Goal: Task Accomplishment & Management: Manage account settings

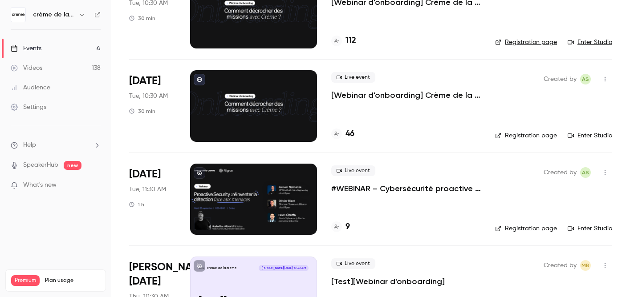
scroll to position [146, 0]
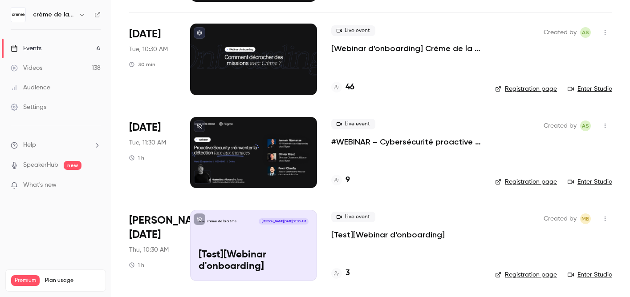
click at [365, 147] on div "Live event #WEBINAR – Cybersécurité proactive : une nouvelle ère pour la détect…" at bounding box center [406, 152] width 150 height 71
click at [410, 144] on p "#WEBINAR – Cybersécurité proactive : une nouvelle ère pour la détection des men…" at bounding box center [406, 142] width 150 height 11
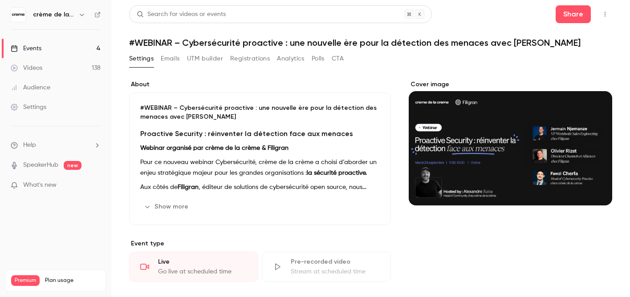
click at [253, 61] on button "Registrations" at bounding box center [250, 59] width 40 height 14
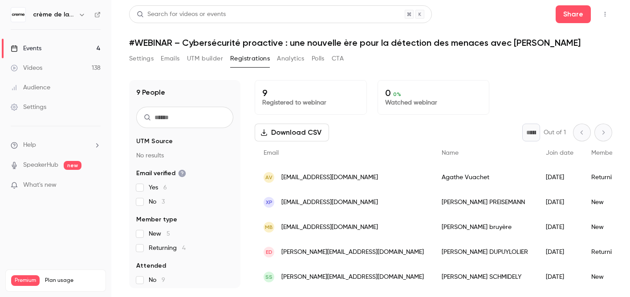
click at [202, 56] on button "UTM builder" at bounding box center [205, 59] width 36 height 14
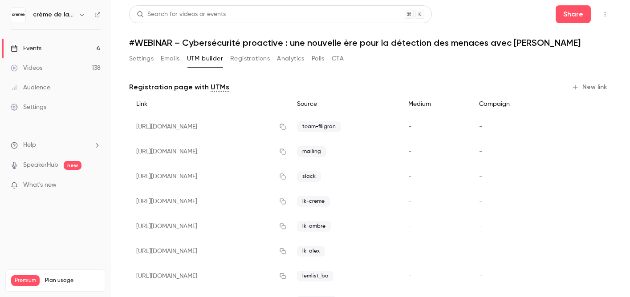
click at [289, 57] on button "Analytics" at bounding box center [291, 59] width 28 height 14
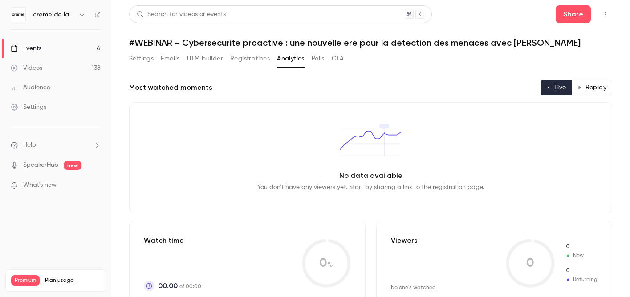
click at [340, 57] on button "CTA" at bounding box center [338, 59] width 12 height 14
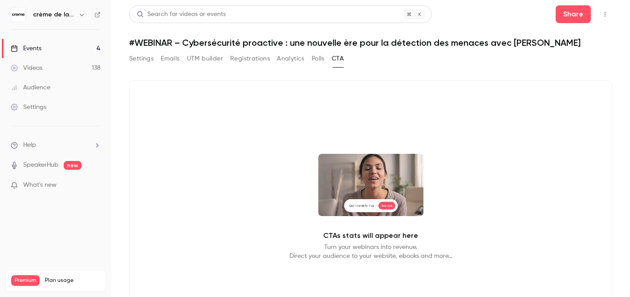
click at [320, 57] on button "Polls" at bounding box center [318, 59] width 13 height 14
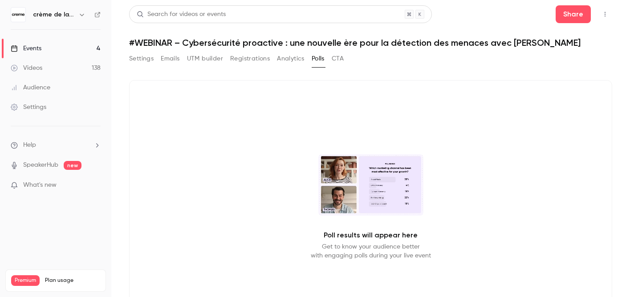
click at [144, 64] on button "Settings" at bounding box center [141, 59] width 24 height 14
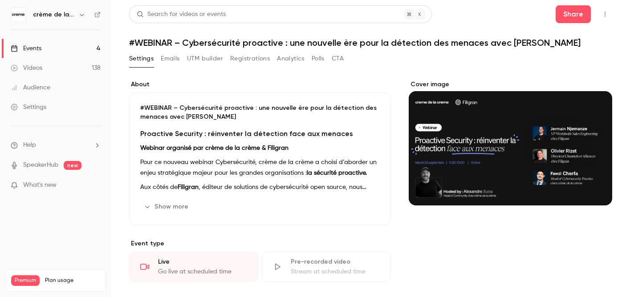
click at [164, 59] on button "Emails" at bounding box center [170, 59] width 19 height 14
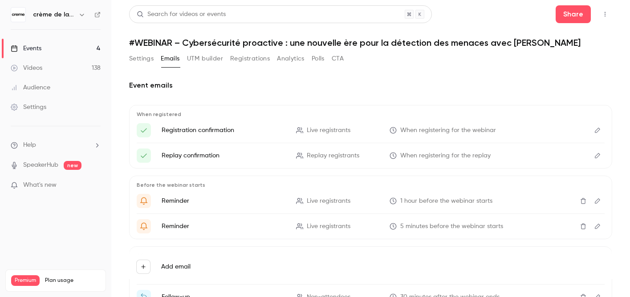
click at [195, 56] on button "UTM builder" at bounding box center [205, 59] width 36 height 14
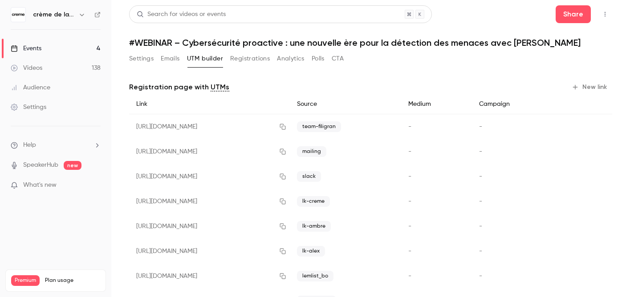
click at [250, 59] on button "Registrations" at bounding box center [250, 59] width 40 height 14
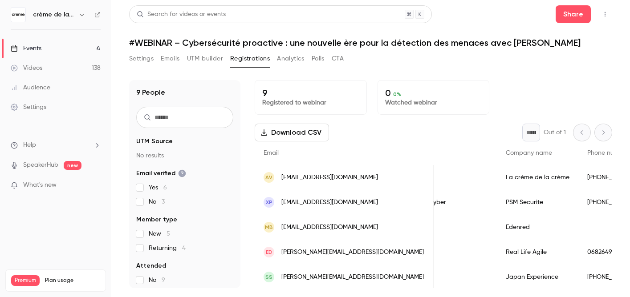
click at [203, 64] on button "UTM builder" at bounding box center [205, 59] width 36 height 14
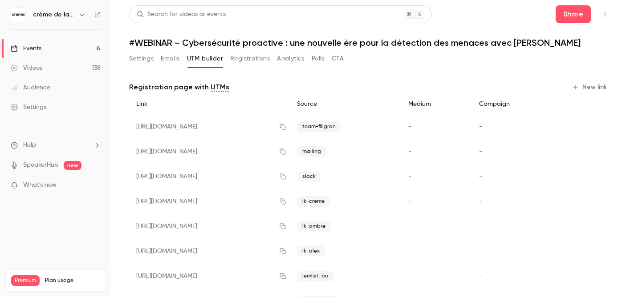
click at [598, 88] on button "New link" at bounding box center [590, 87] width 44 height 14
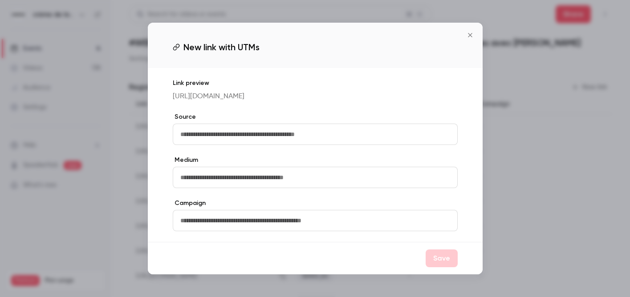
click at [219, 142] on input "text" at bounding box center [315, 134] width 285 height 21
type input "**********"
click at [446, 266] on button "Save" at bounding box center [442, 259] width 32 height 18
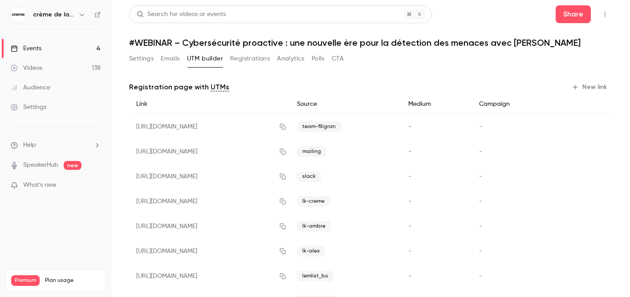
scroll to position [61, 0]
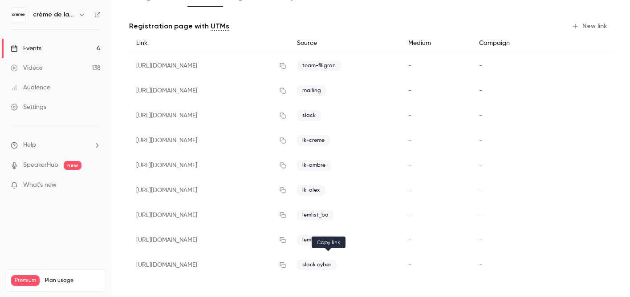
click at [286, 268] on icon "button" at bounding box center [283, 266] width 6 height 6
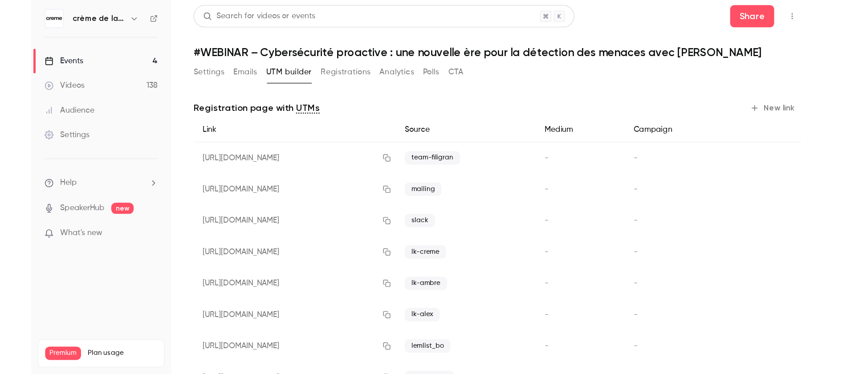
scroll to position [0, 0]
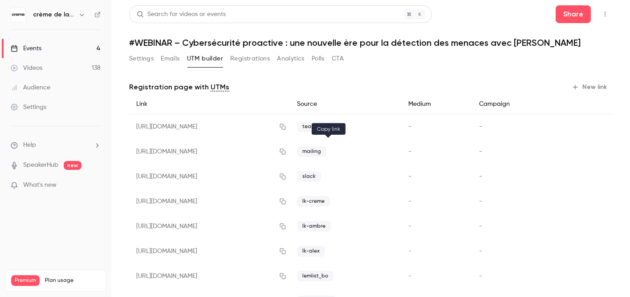
click at [286, 154] on icon "button" at bounding box center [282, 152] width 7 height 6
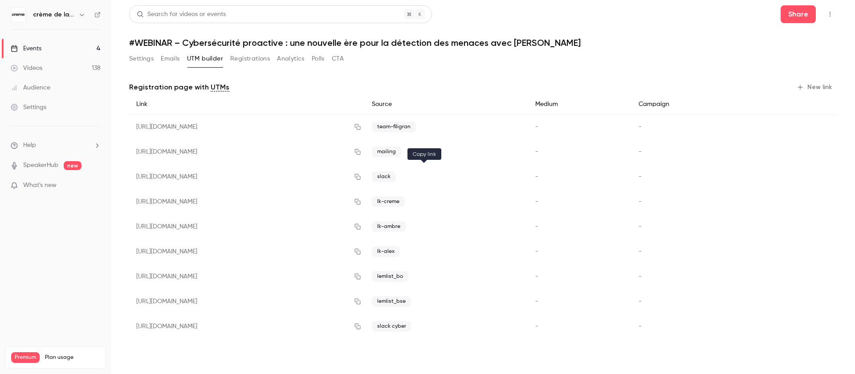
click at [361, 176] on icon "button" at bounding box center [357, 177] width 7 height 6
click at [139, 61] on button "Settings" at bounding box center [141, 59] width 24 height 14
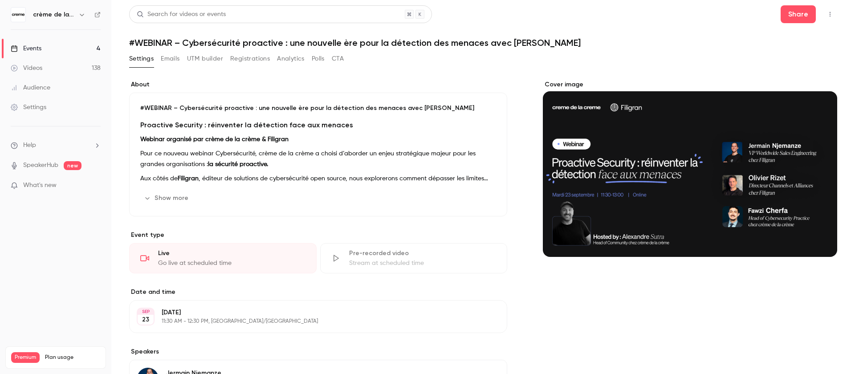
click at [63, 41] on link "Events 4" at bounding box center [55, 49] width 111 height 20
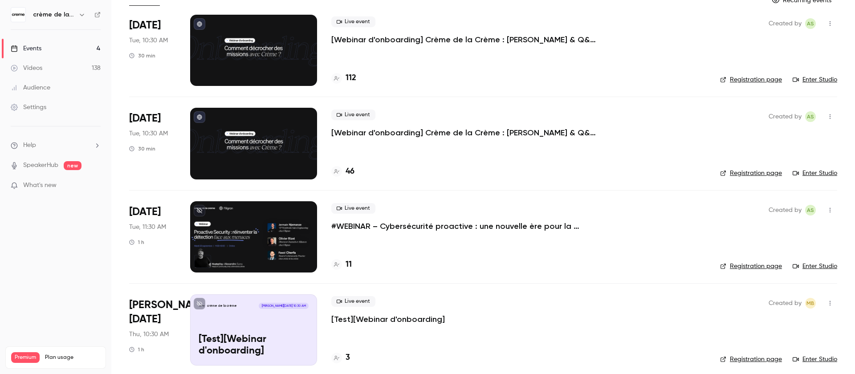
scroll to position [63, 0]
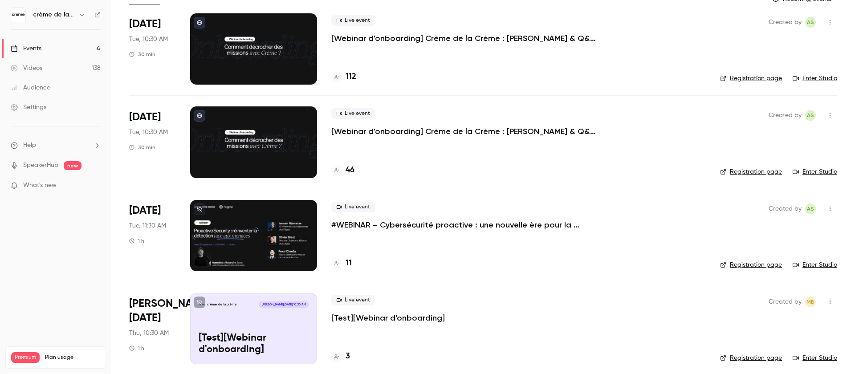
click at [361, 220] on p "#WEBINAR – Cybersécurité proactive : une nouvelle ère pour la détection des men…" at bounding box center [464, 224] width 267 height 11
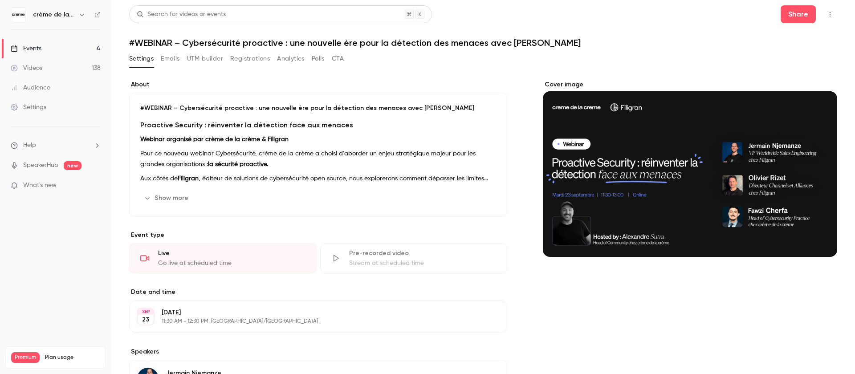
click at [290, 62] on button "Analytics" at bounding box center [291, 59] width 28 height 14
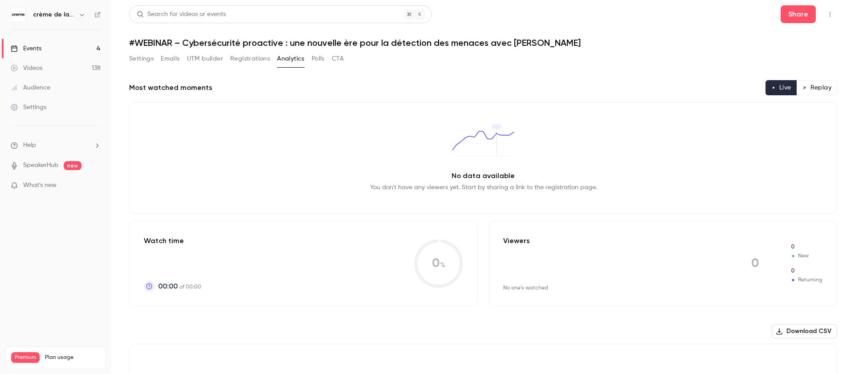
click at [252, 60] on button "Registrations" at bounding box center [250, 59] width 40 height 14
